Goal: Check status

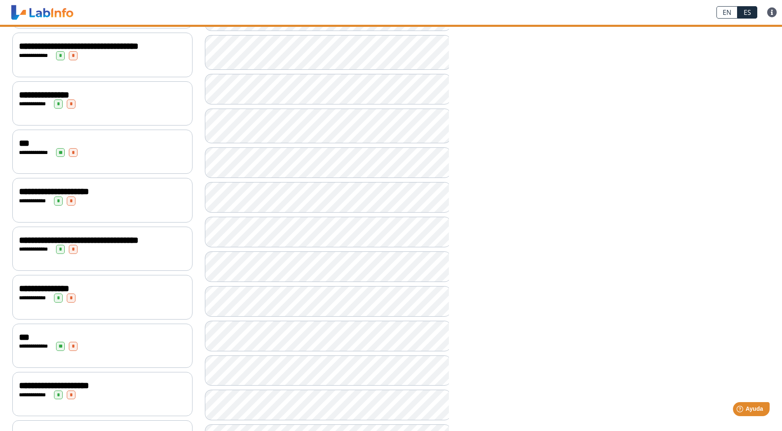
scroll to position [41, 0]
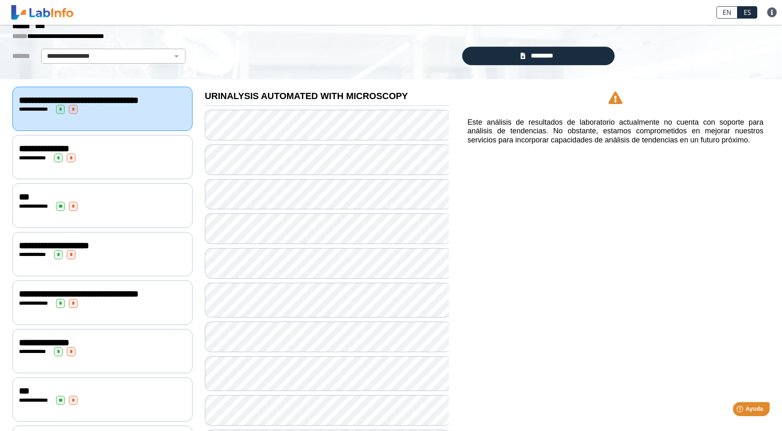
click at [113, 162] on div "**********" at bounding box center [102, 157] width 167 height 9
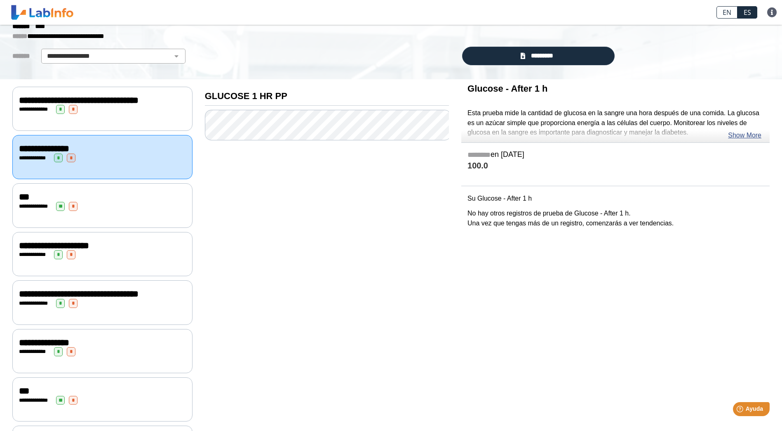
click at [114, 211] on div "**********" at bounding box center [102, 206] width 167 height 9
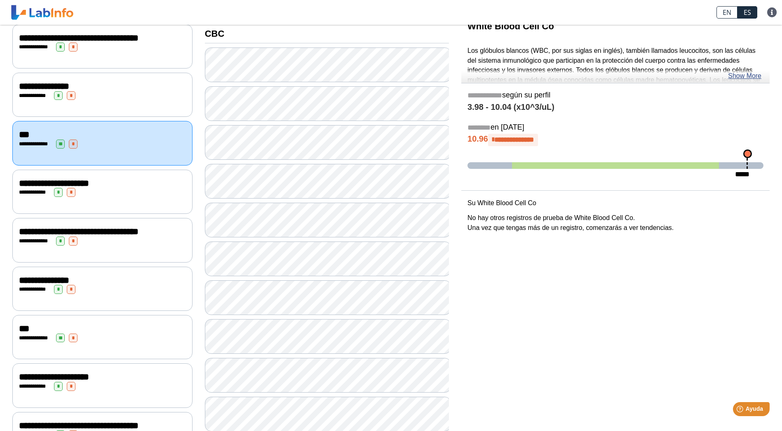
scroll to position [124, 0]
